Goal: Task Accomplishment & Management: Manage account settings

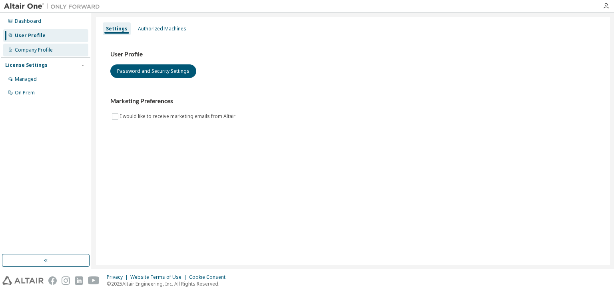
click at [59, 45] on div "Company Profile" at bounding box center [45, 50] width 85 height 13
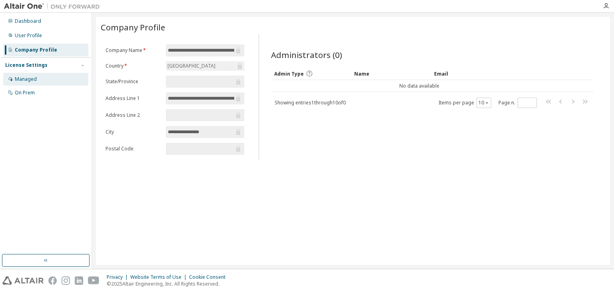
click at [33, 78] on div "Managed" at bounding box center [26, 79] width 22 height 6
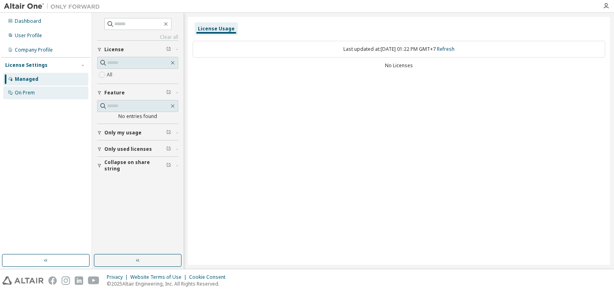
click at [34, 92] on div "On Prem" at bounding box center [25, 93] width 20 height 6
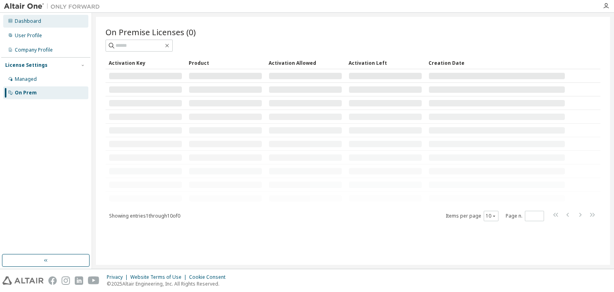
click at [40, 24] on div "Dashboard" at bounding box center [45, 21] width 85 height 13
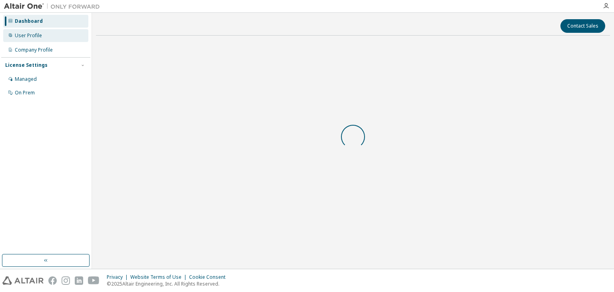
click at [40, 36] on div "User Profile" at bounding box center [28, 35] width 27 height 6
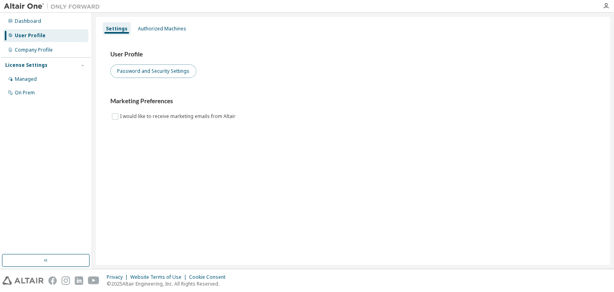
click at [177, 74] on button "Password and Security Settings" at bounding box center [153, 71] width 86 height 14
click at [17, 8] on img at bounding box center [54, 6] width 100 height 8
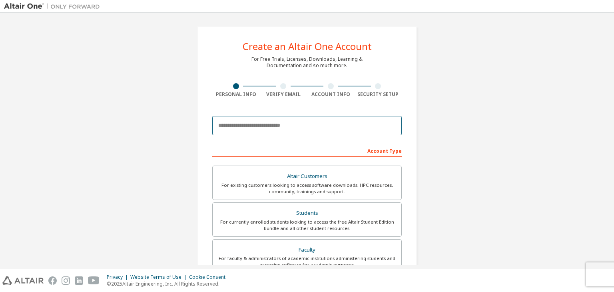
click at [264, 118] on input "email" at bounding box center [307, 125] width 190 height 19
type input "**********"
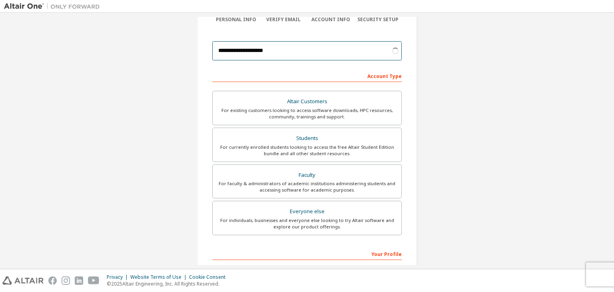
scroll to position [80, 0]
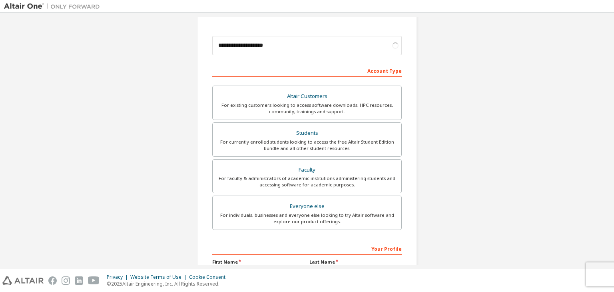
click at [257, 141] on div "For currently enrolled students looking to access the free Altair Student Editi…" at bounding box center [307, 145] width 179 height 13
